Goal: Task Accomplishment & Management: Complete application form

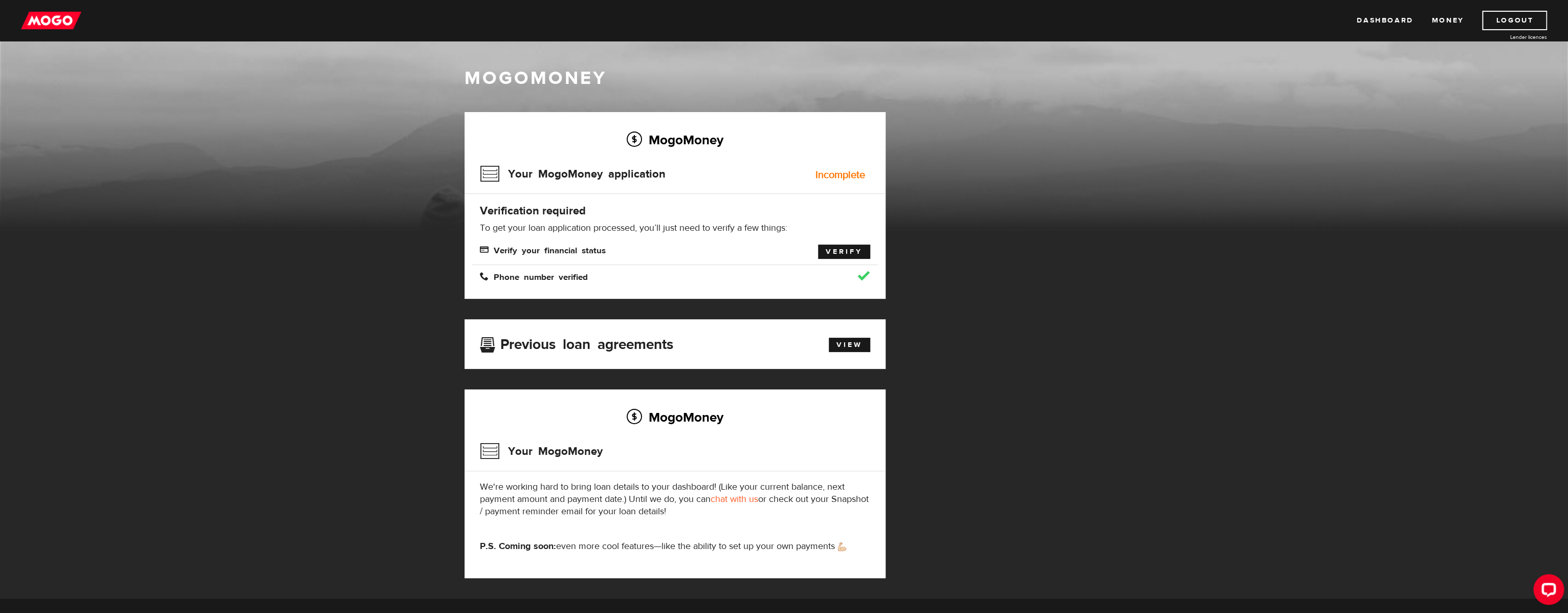
click at [841, 251] on link "Verify" at bounding box center [844, 251] width 52 height 14
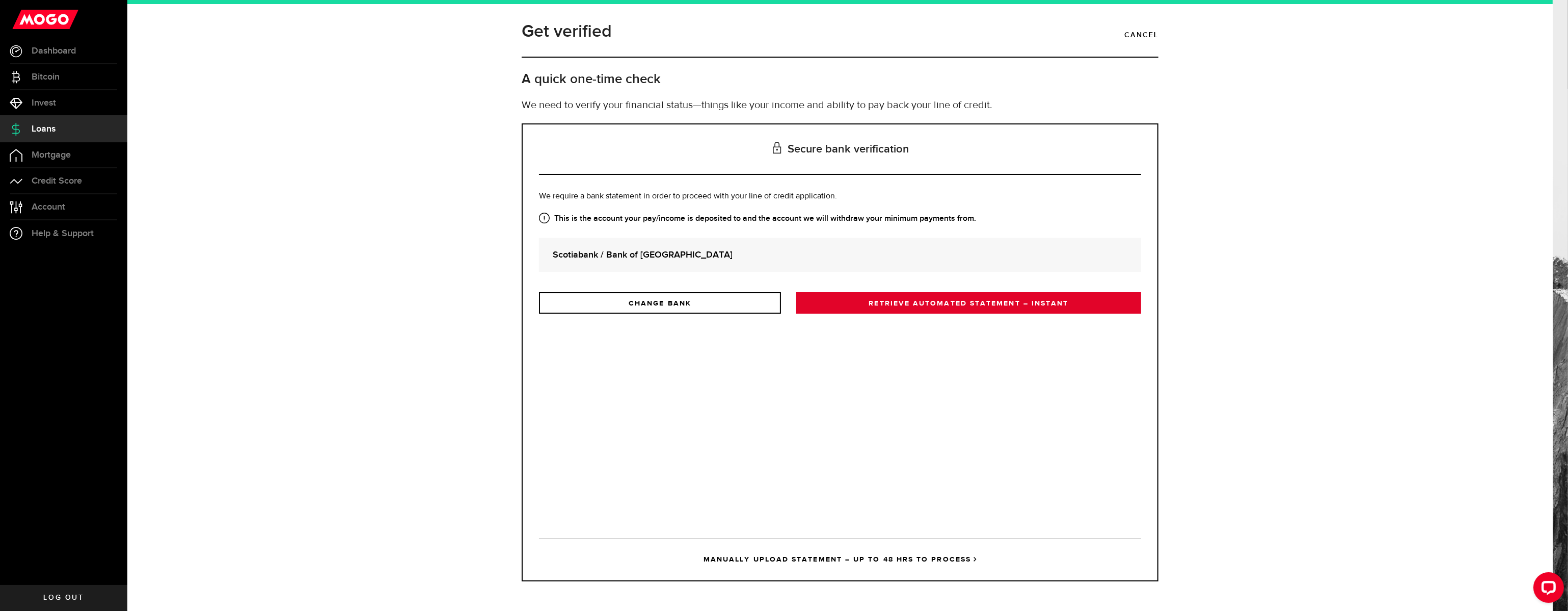
click at [918, 298] on link "RETRIEVE AUTOMATED STATEMENT – INSTANT" at bounding box center [968, 303] width 345 height 21
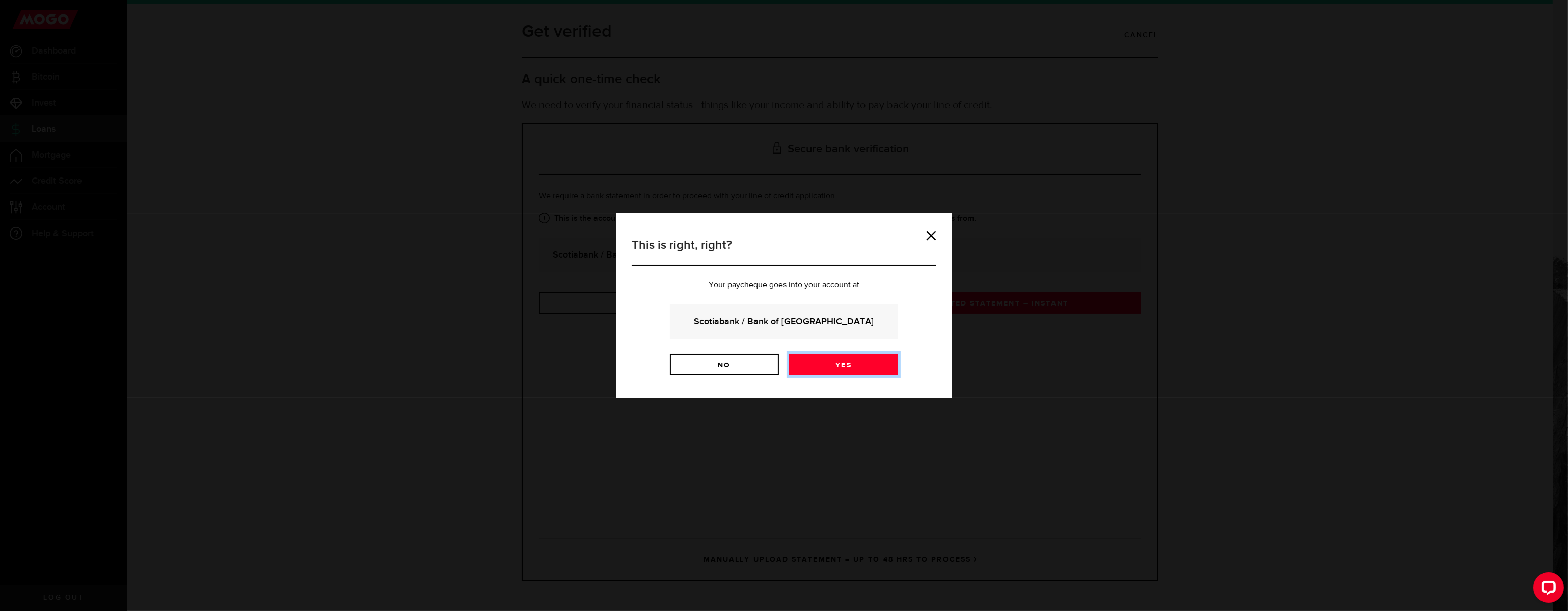
click at [817, 367] on link "Yes" at bounding box center [843, 364] width 109 height 21
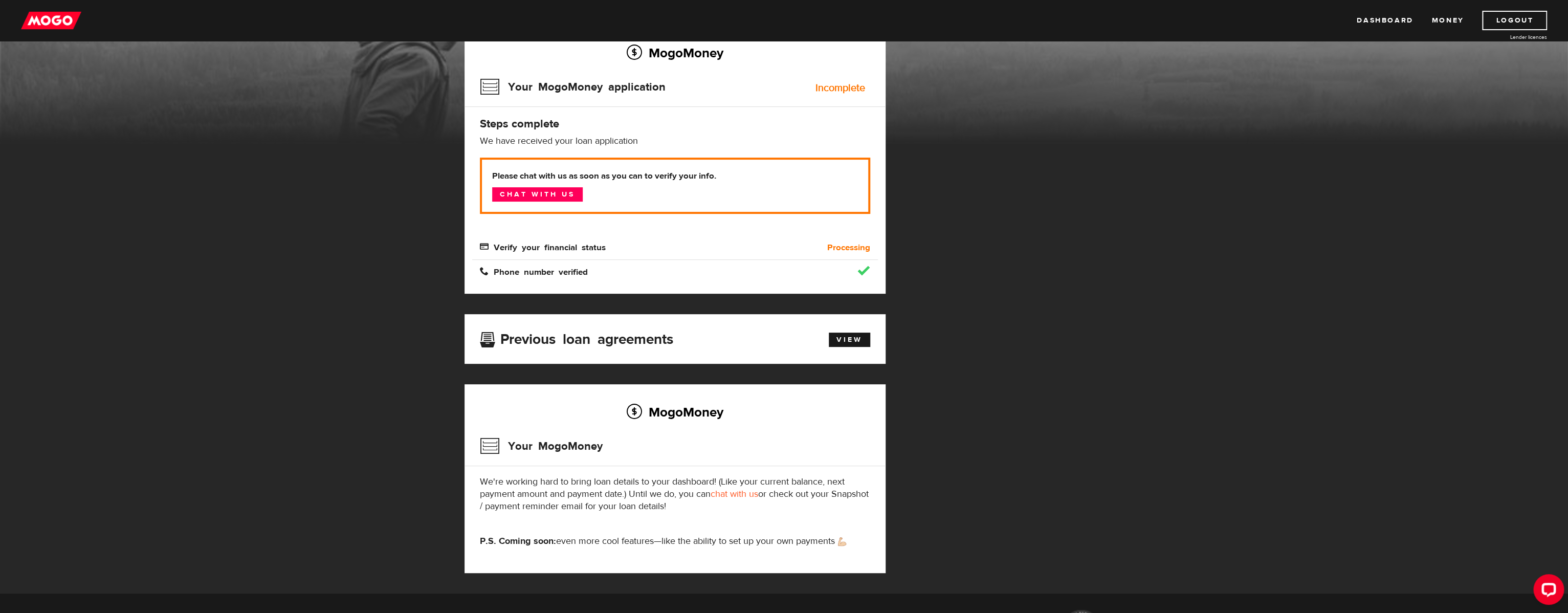
scroll to position [46, 0]
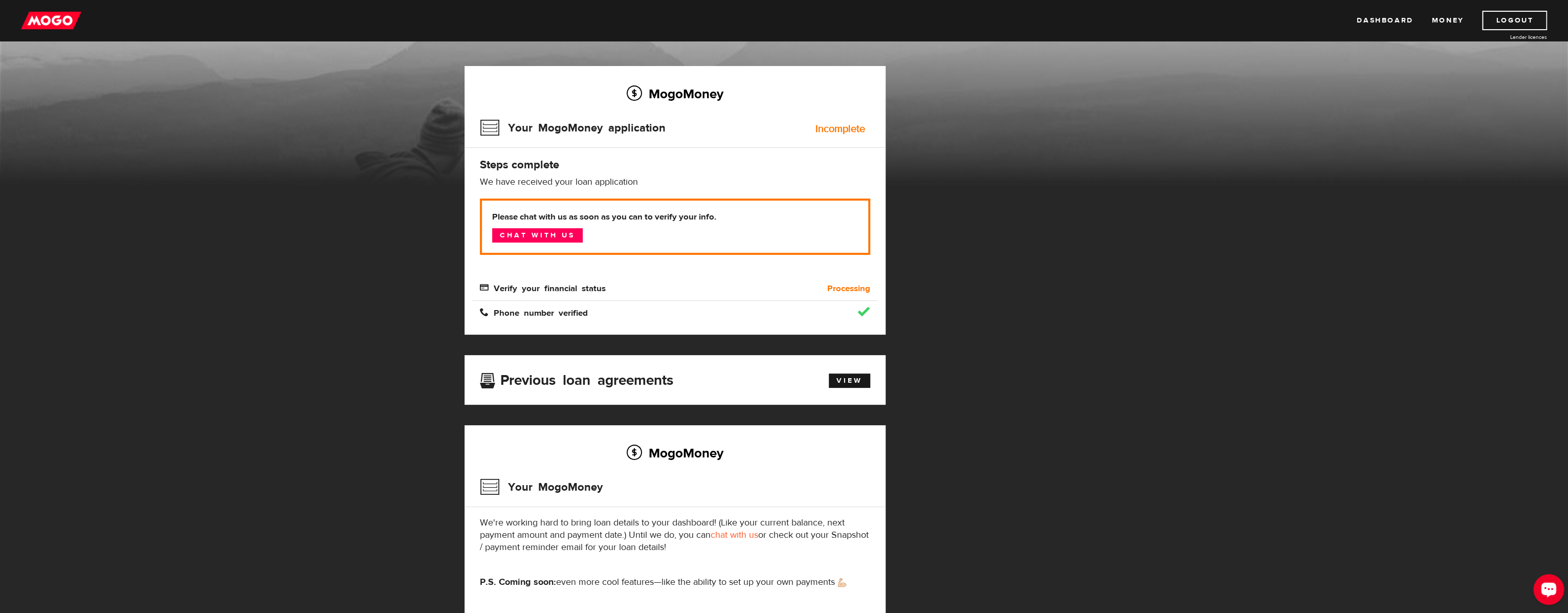
drag, startPoint x: 1540, startPoint y: 579, endPoint x: 3065, endPoint y: 1150, distance: 1628.4
click at [1540, 580] on div "Open LiveChat chat widget" at bounding box center [1548, 589] width 17 height 17
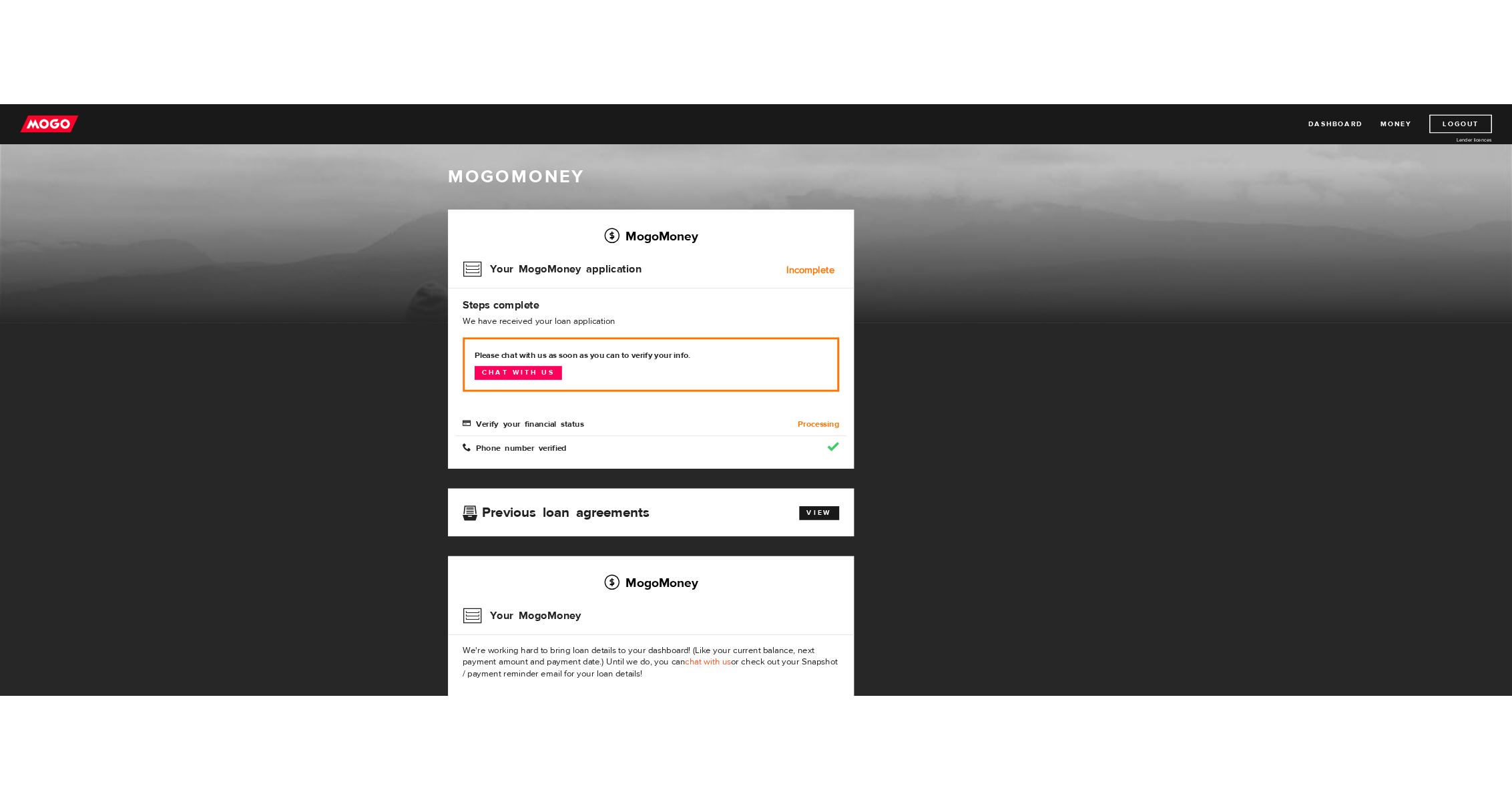
scroll to position [0, 0]
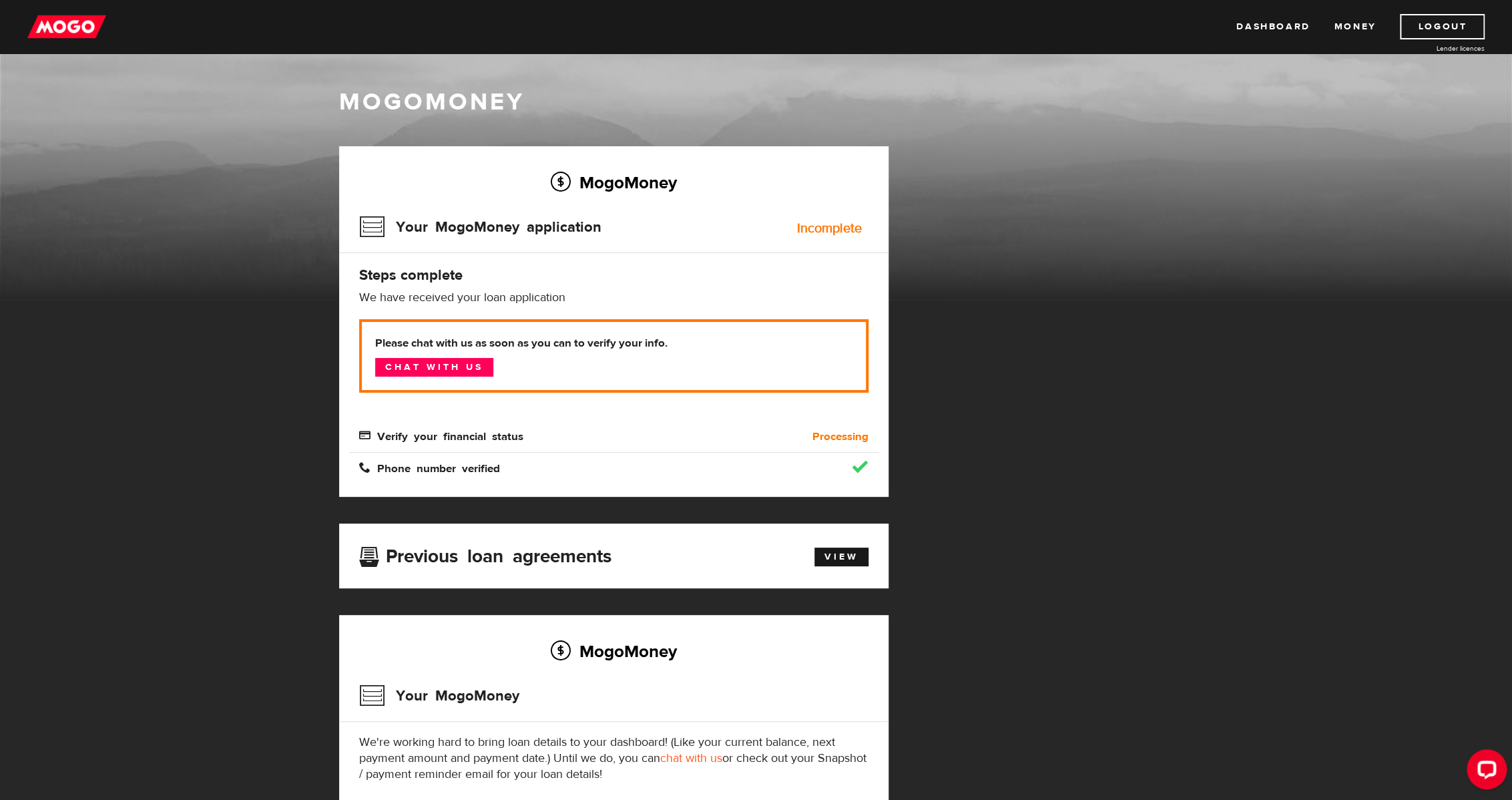
drag, startPoint x: 142, startPoint y: 254, endPoint x: 135, endPoint y: 178, distance: 76.3
click at [143, 253] on div "MogoMoney" at bounding box center [756, 193] width 1512 height 214
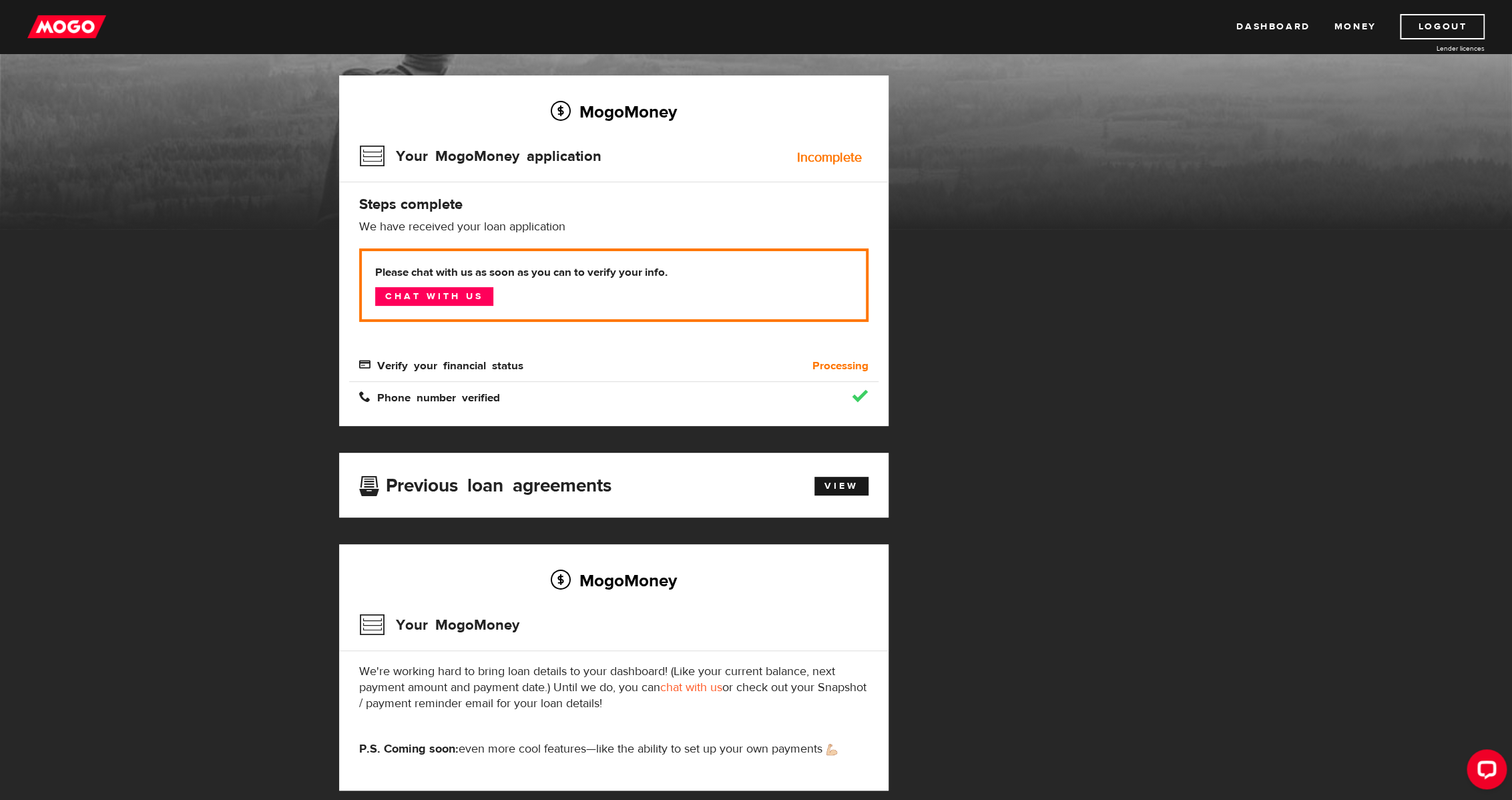
scroll to position [60, 0]
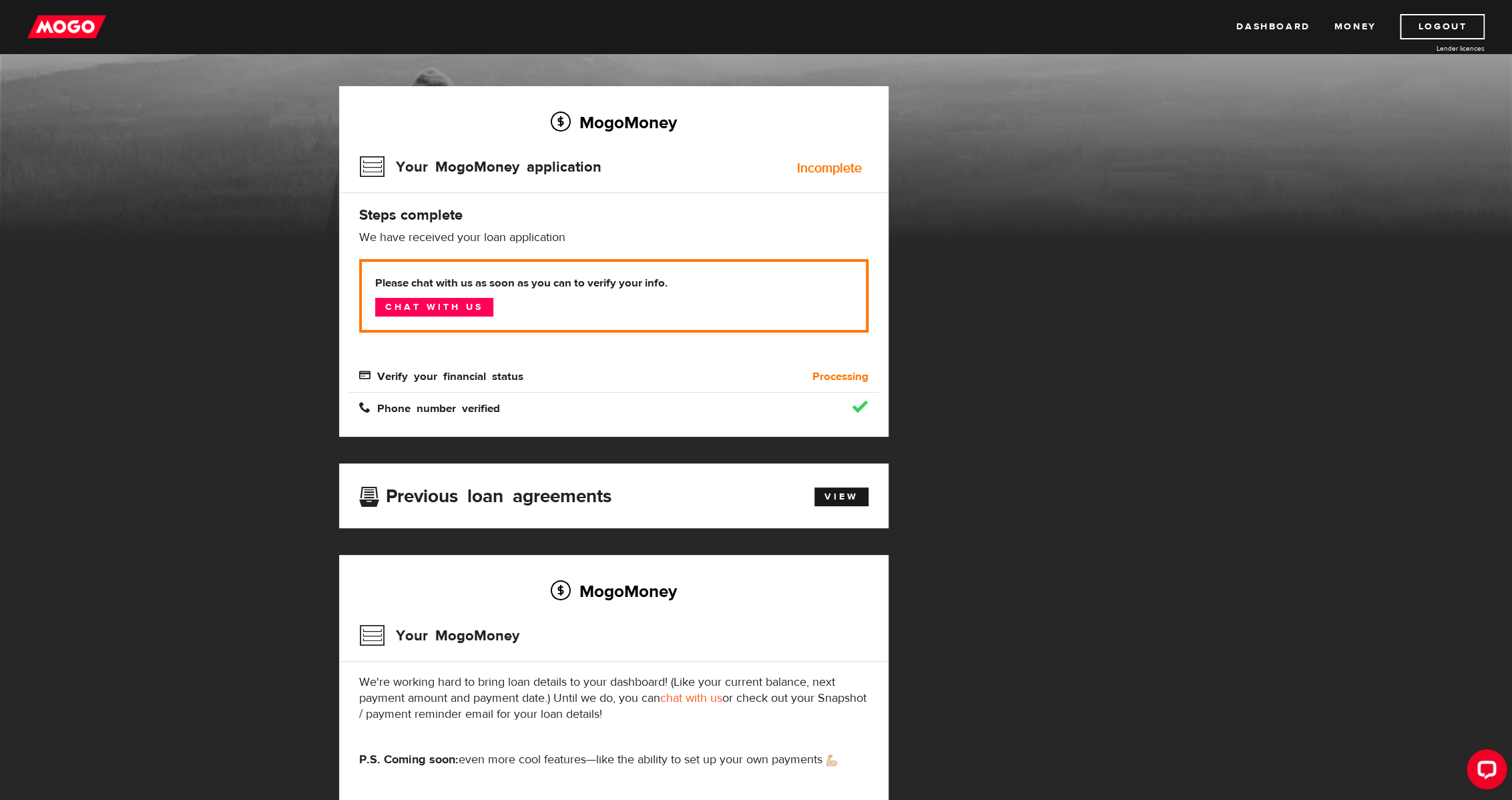
click at [1503, 432] on div "MogoMoney MogoMoney Your MogoMoney application Expired Your MogoMoney credit de…" at bounding box center [756, 411] width 1512 height 834
drag, startPoint x: 1483, startPoint y: 751, endPoint x: 1492, endPoint y: 767, distance: 18.4
click at [1492, 767] on div "Open LiveChat chat widget" at bounding box center [1486, 768] width 22 height 22
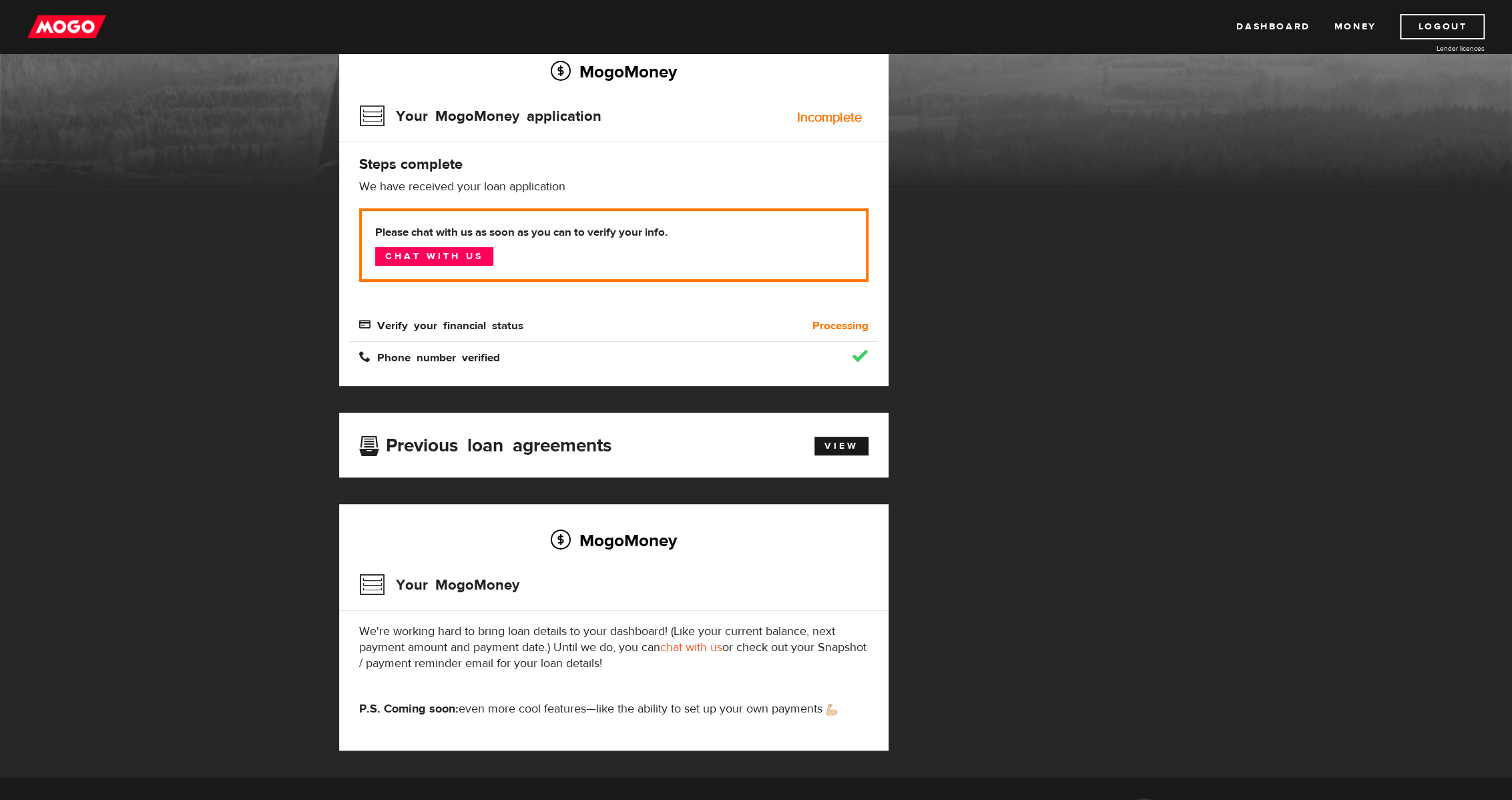
scroll to position [120, 0]
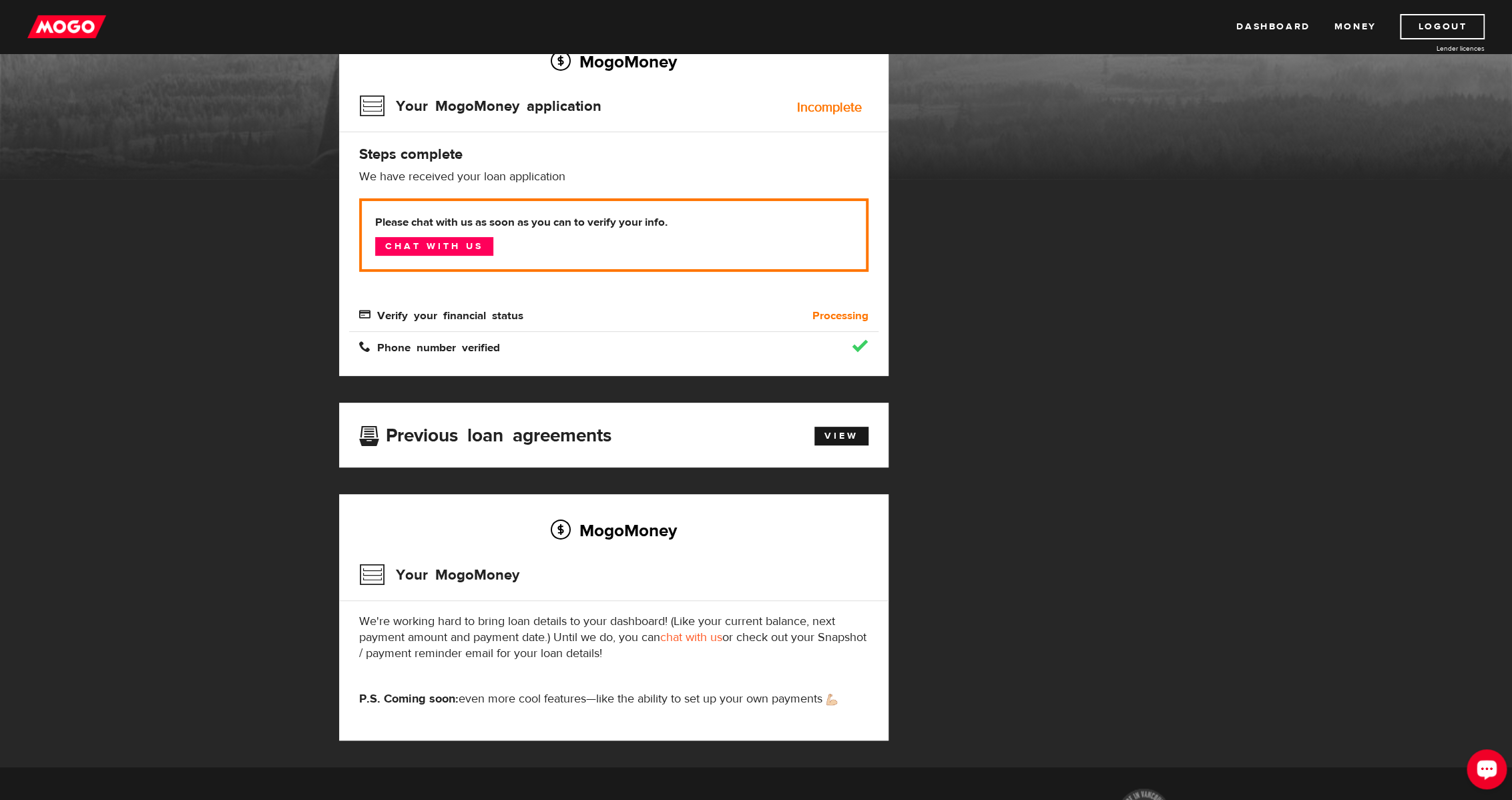
click at [1478, 773] on div "Open LiveChat chat widget" at bounding box center [1486, 768] width 22 height 22
drag, startPoint x: 972, startPoint y: 534, endPoint x: 1246, endPoint y: 533, distance: 274.0
click at [972, 534] on div "MogoMoney Your MogoMoney application Expired Your MogoMoney credit decision has…" at bounding box center [756, 396] width 854 height 742
